Goal: Navigation & Orientation: Find specific page/section

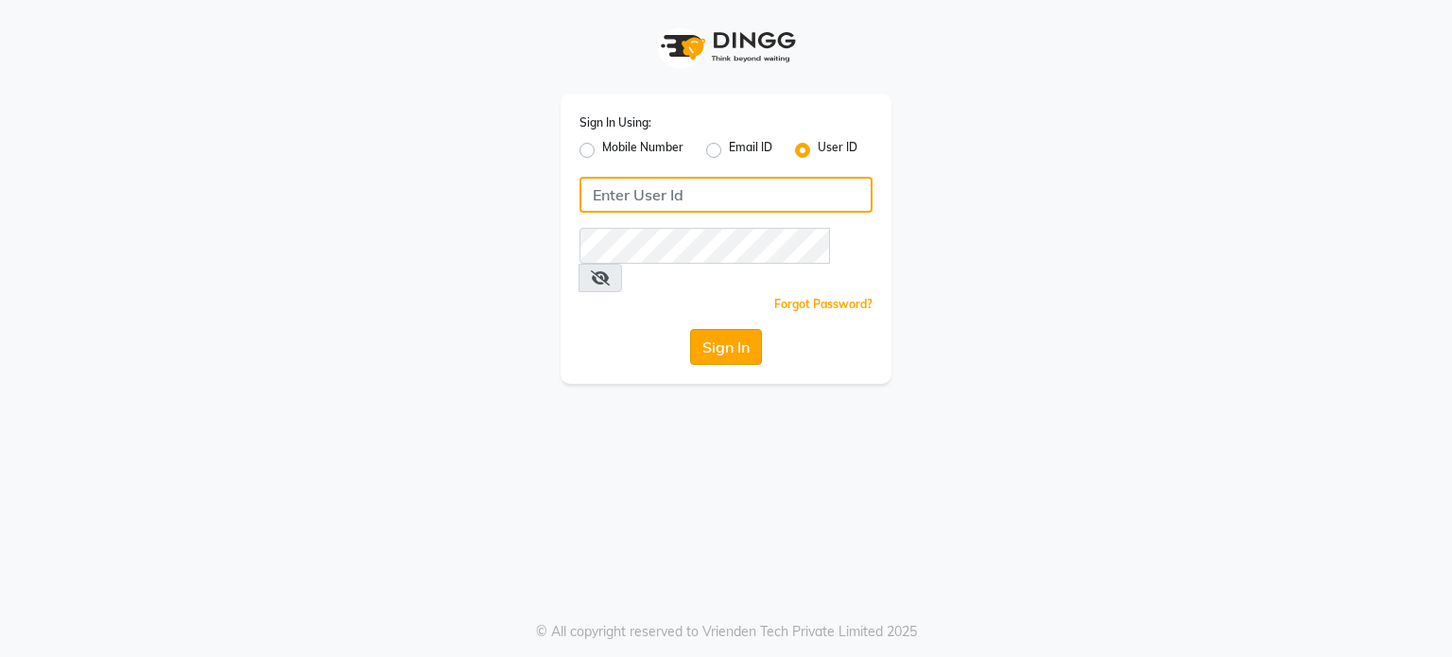
type input "amtoam"
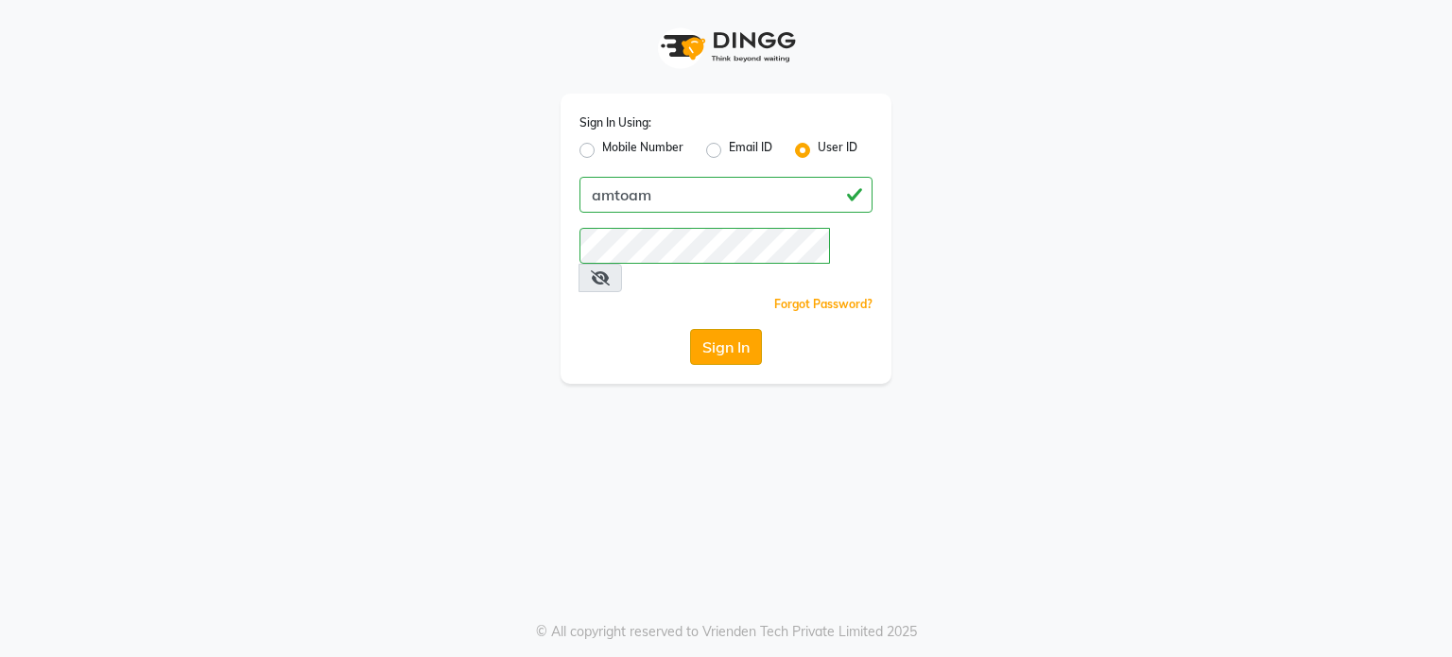
click at [714, 329] on button "Sign In" at bounding box center [726, 347] width 72 height 36
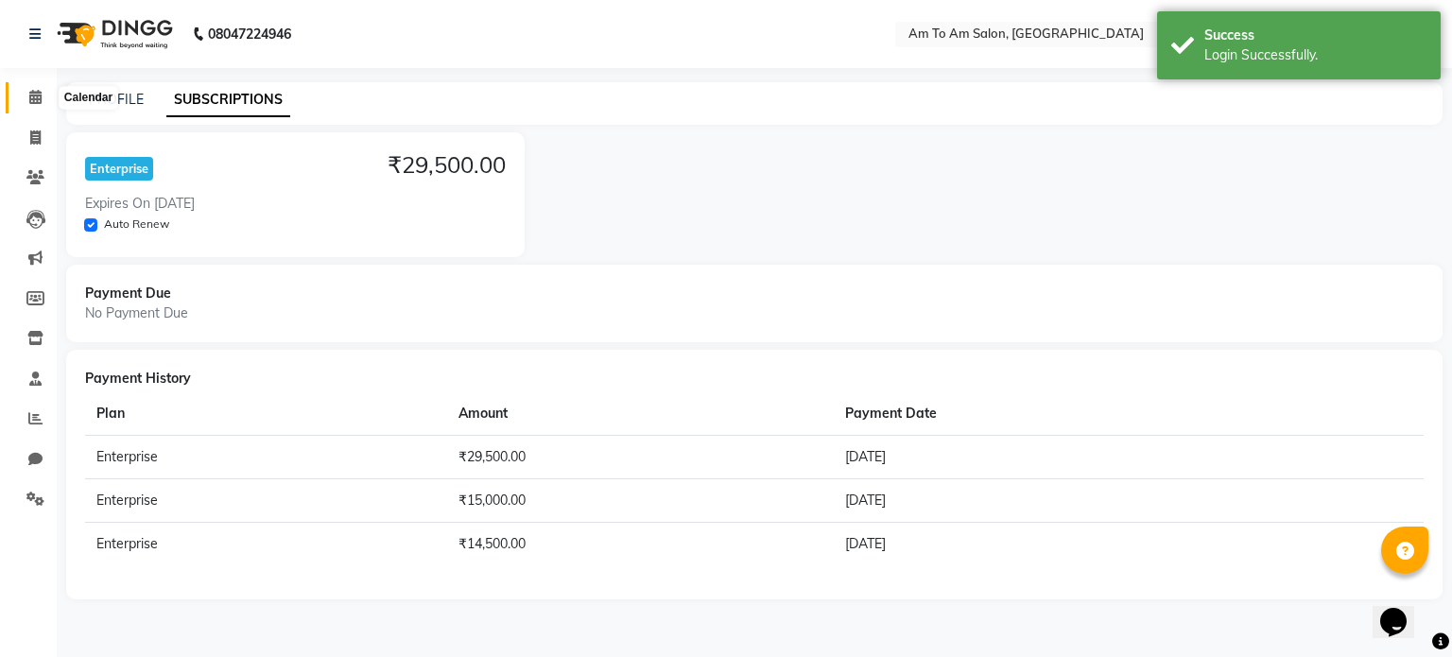
click at [35, 97] on icon at bounding box center [35, 97] width 12 height 14
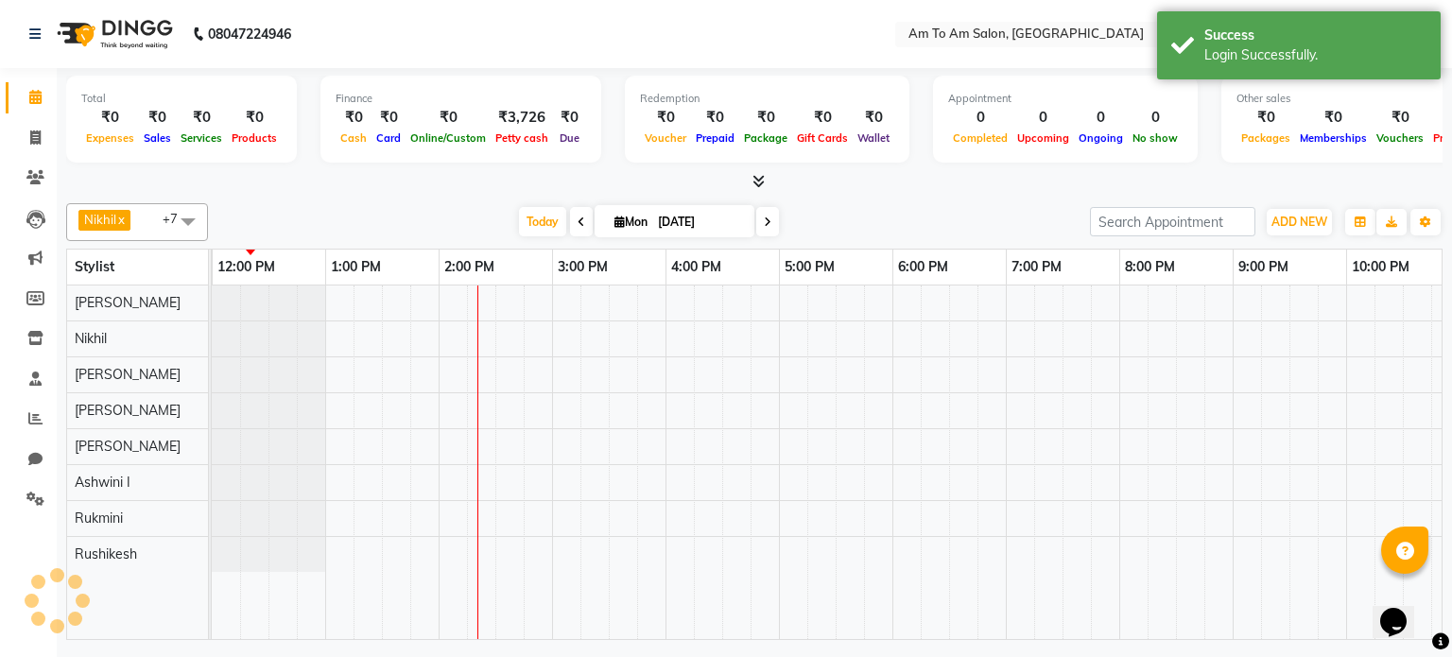
scroll to position [0, 227]
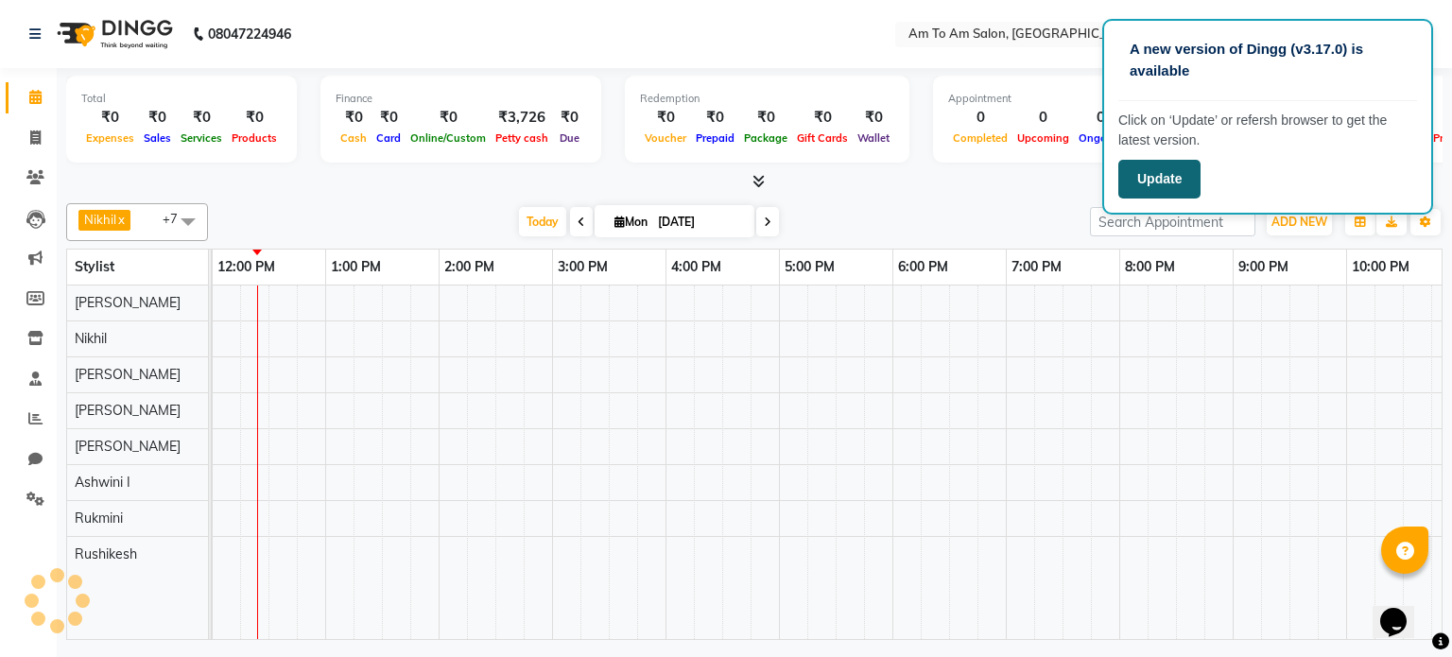
drag, startPoint x: 830, startPoint y: 665, endPoint x: 1161, endPoint y: 172, distance: 594.1
click at [1161, 172] on button "Update" at bounding box center [1159, 179] width 82 height 39
